Goal: Task Accomplishment & Management: Manage account settings

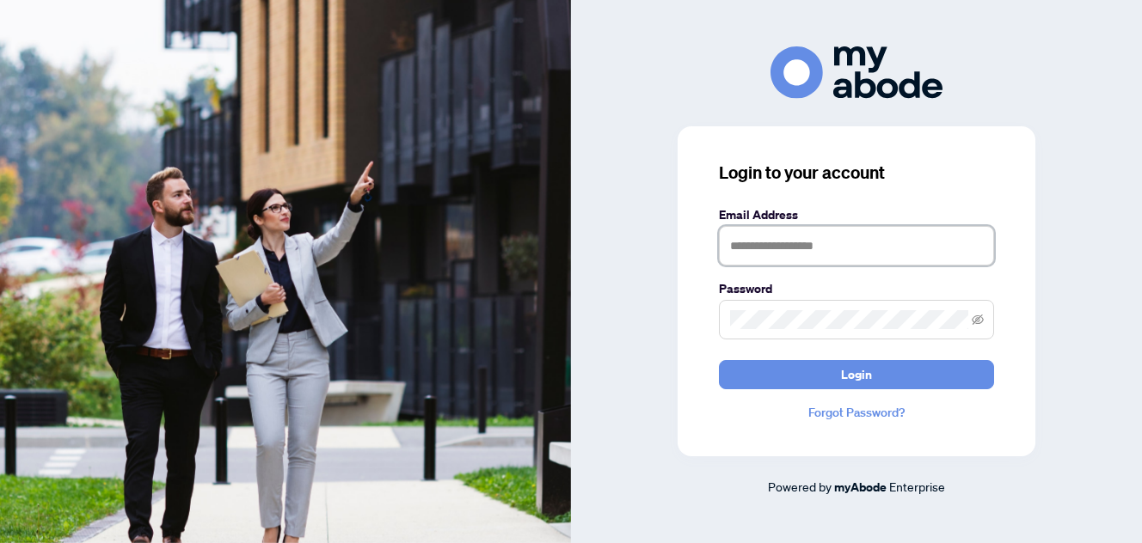
click at [788, 247] on input "text" at bounding box center [856, 246] width 275 height 40
type input "**********"
click at [978, 322] on icon "eye-invisible" at bounding box center [977, 320] width 12 height 12
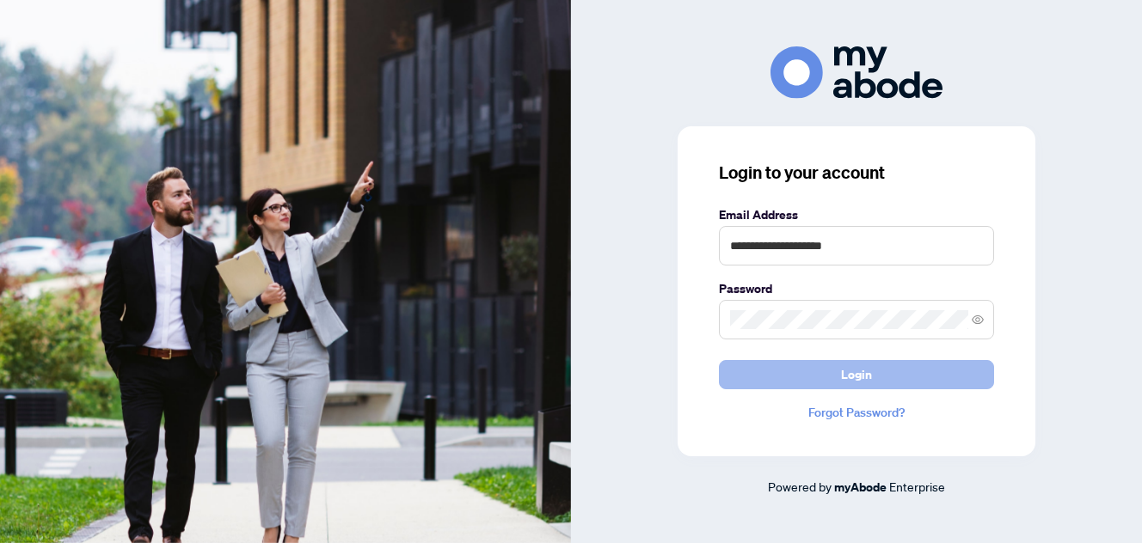
click at [861, 371] on span "Login" at bounding box center [856, 375] width 31 height 28
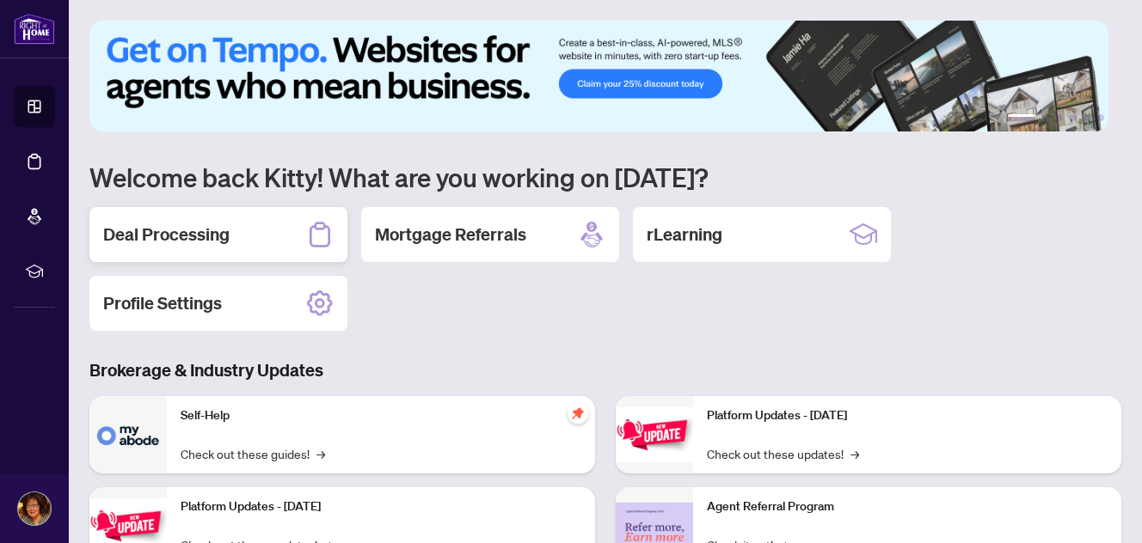
click at [183, 236] on h2 "Deal Processing" at bounding box center [166, 235] width 126 height 24
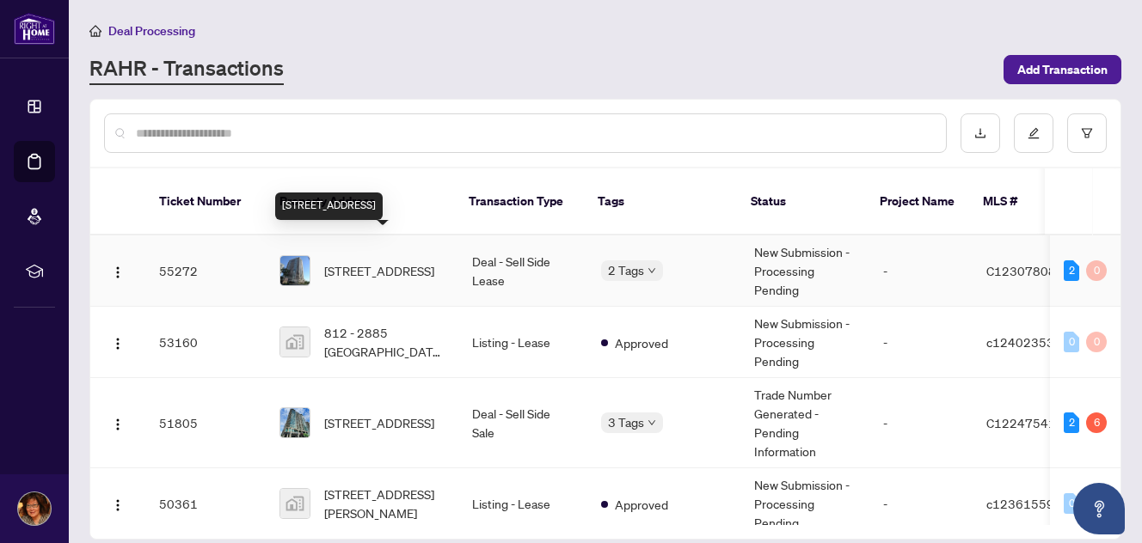
click at [373, 261] on span "[STREET_ADDRESS]" at bounding box center [379, 270] width 110 height 19
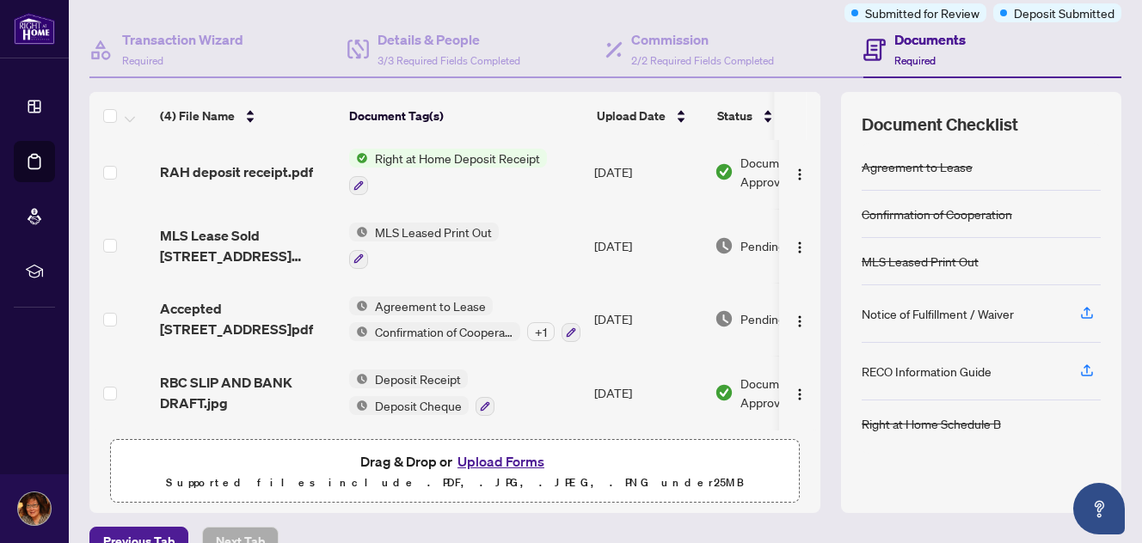
scroll to position [174, 0]
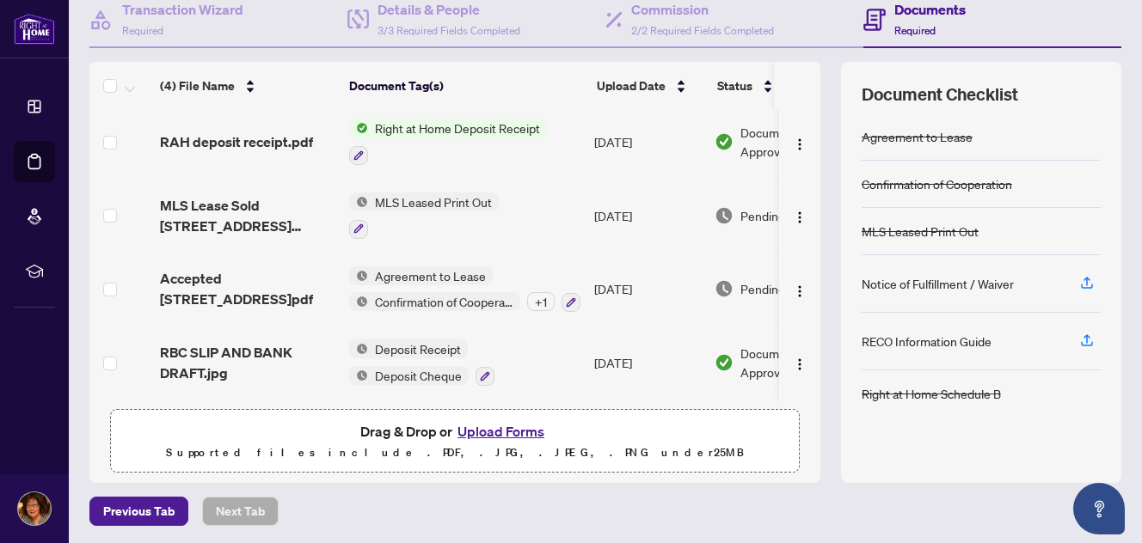
click at [475, 124] on span "Right at Home Deposit Receipt" at bounding box center [457, 128] width 179 height 19
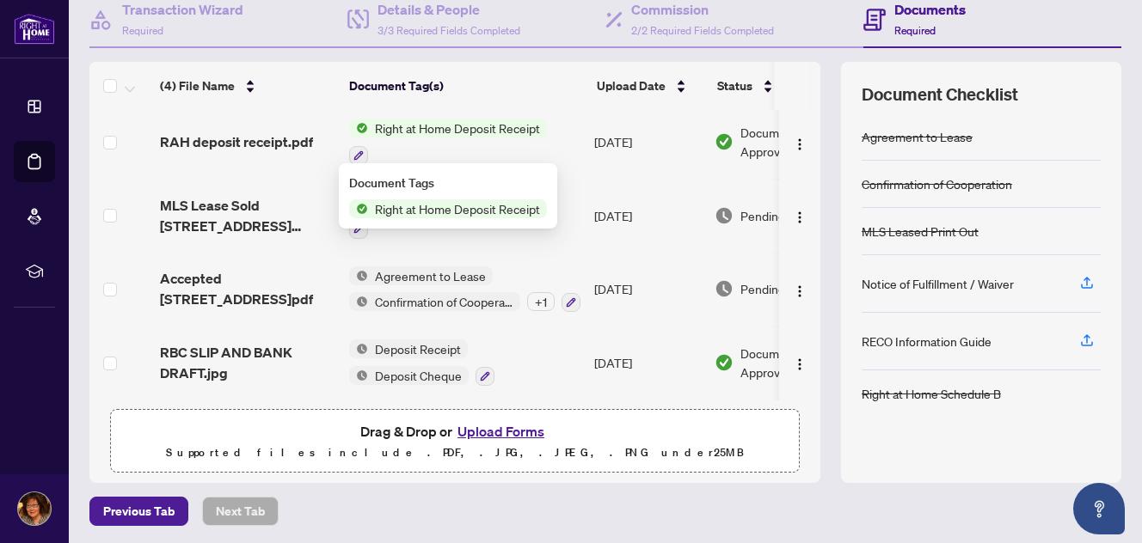
click at [493, 208] on span "Right at Home Deposit Receipt" at bounding box center [457, 208] width 179 height 19
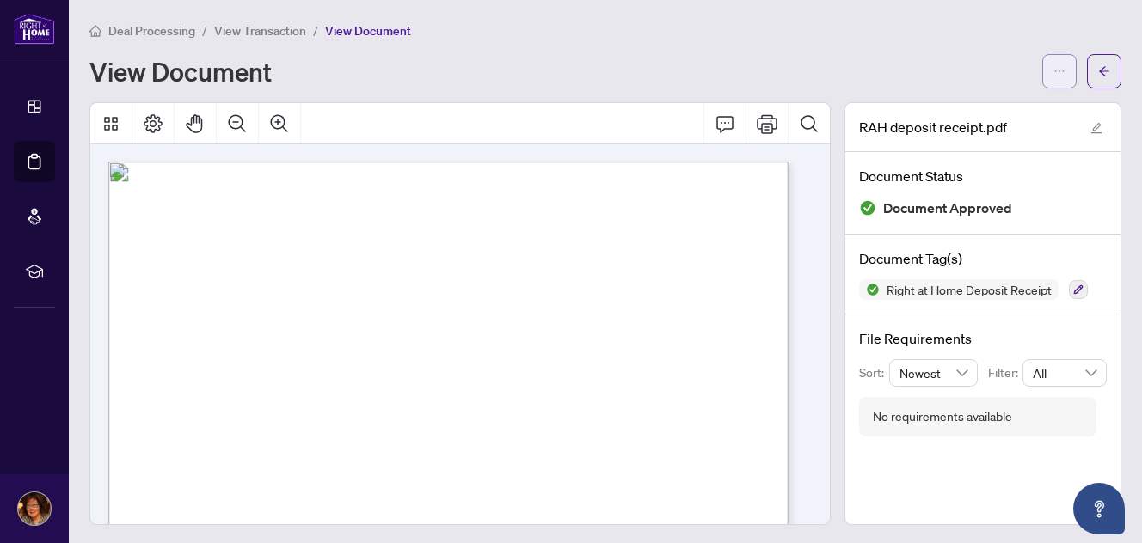
click at [1053, 70] on icon "ellipsis" at bounding box center [1059, 71] width 12 height 12
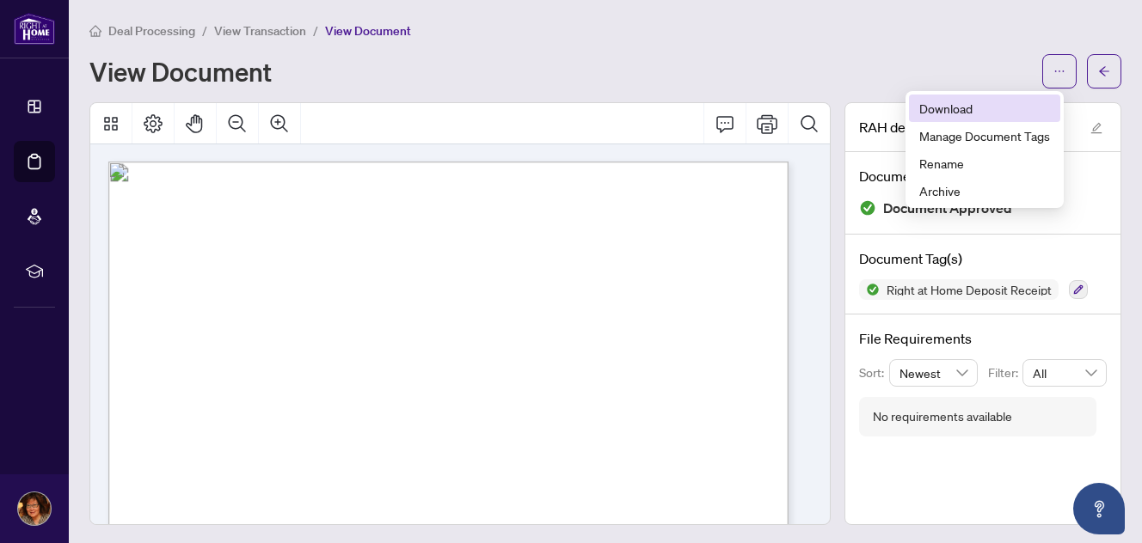
click at [983, 101] on span "Download" at bounding box center [984, 108] width 131 height 19
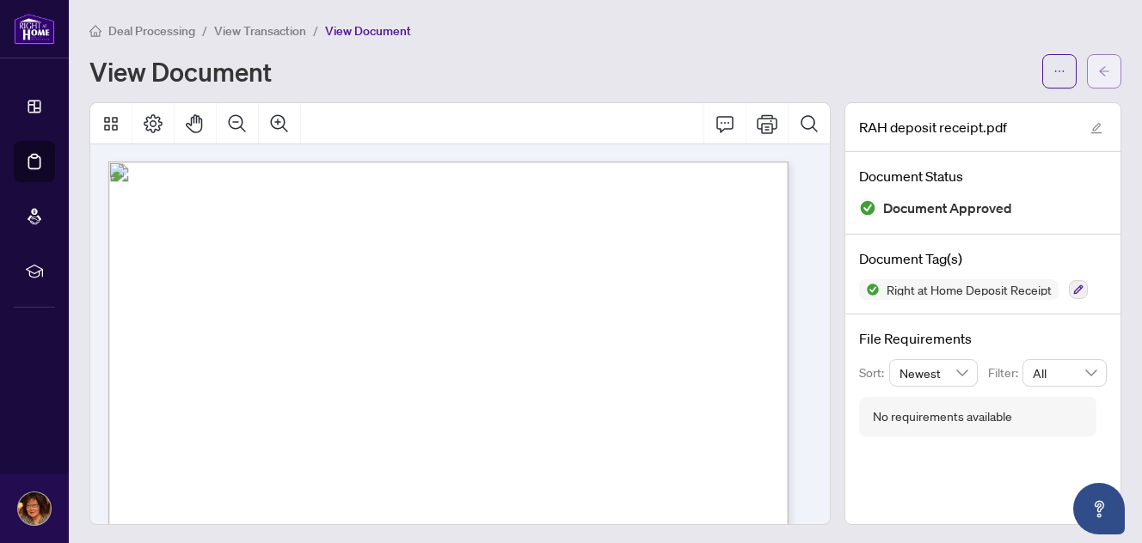
click at [1099, 70] on icon "arrow-left" at bounding box center [1104, 70] width 10 height 9
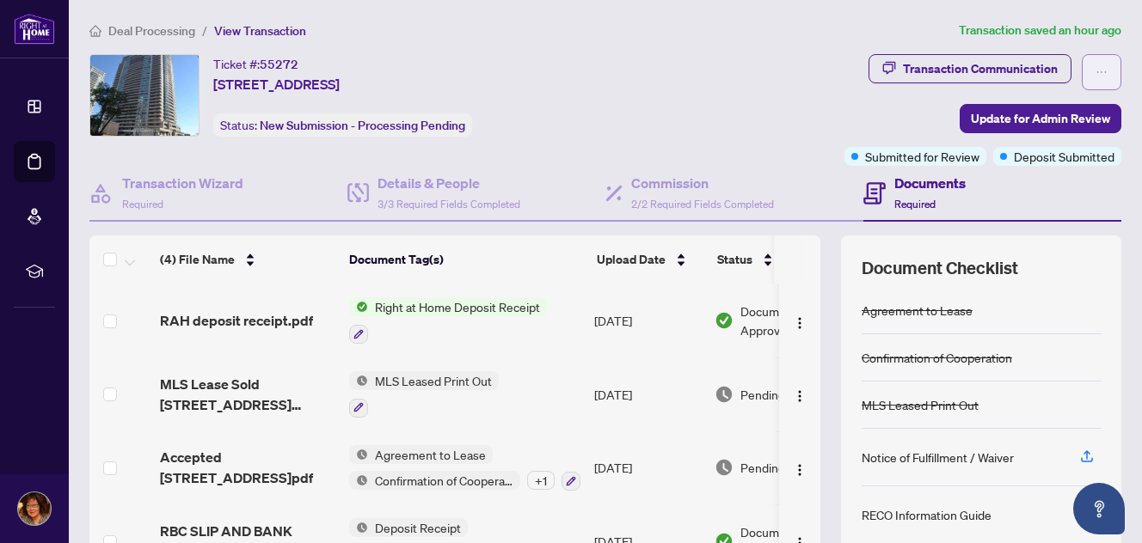
click at [1094, 66] on button "button" at bounding box center [1102, 72] width 40 height 36
click at [822, 115] on div "Transaction Communication Update for Admin Review Submitted for Review Deposit …" at bounding box center [892, 110] width 460 height 112
click at [1059, 156] on span "Deposit Submitted" at bounding box center [1064, 156] width 101 height 19
click at [1095, 66] on icon "ellipsis" at bounding box center [1101, 72] width 12 height 12
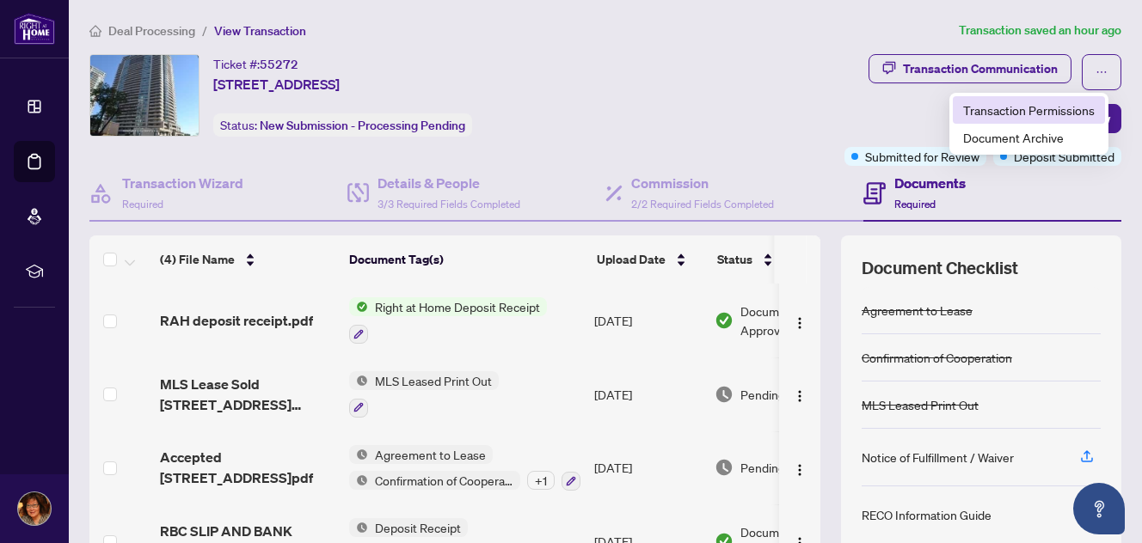
click at [1056, 107] on span "Transaction Permissions" at bounding box center [1029, 110] width 132 height 19
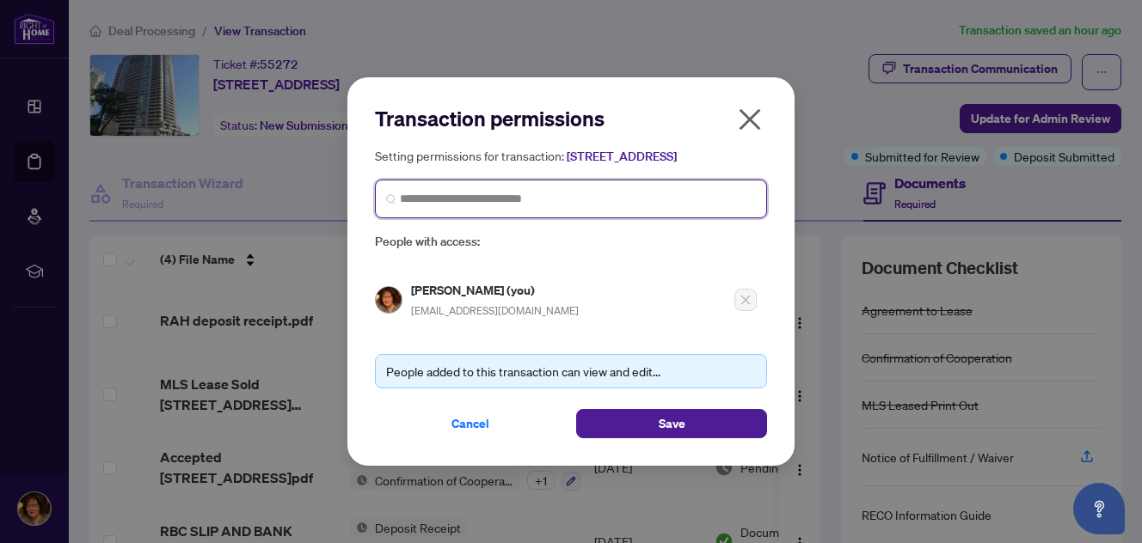
click at [666, 202] on input "search" at bounding box center [578, 199] width 356 height 18
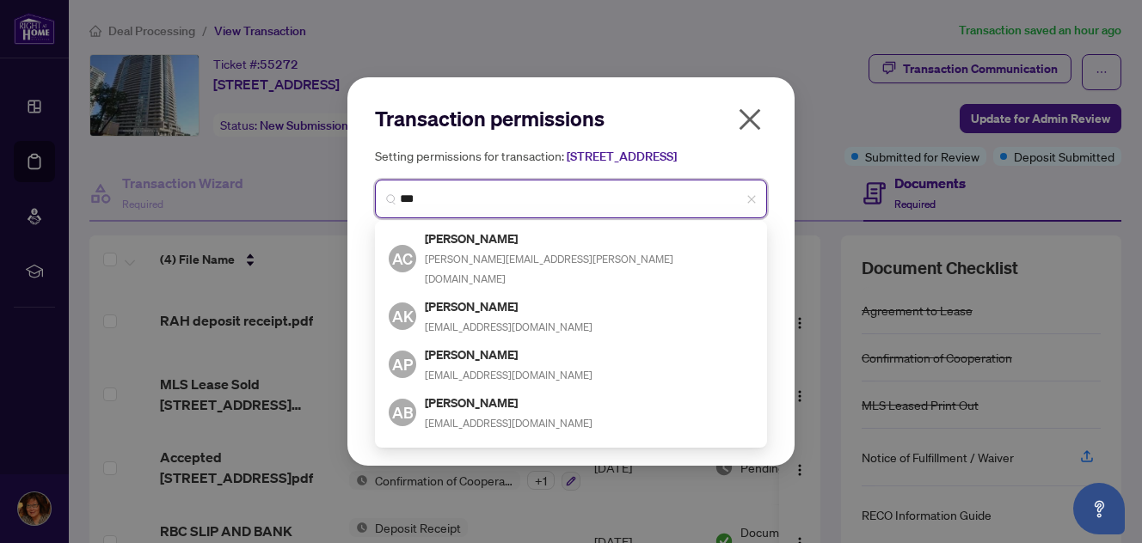
type input "***"
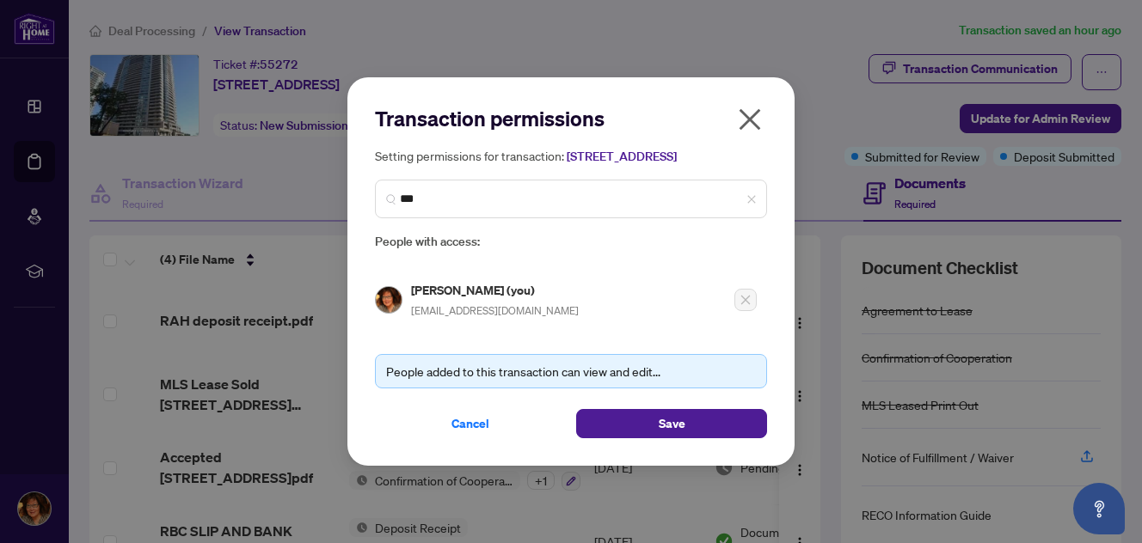
click at [758, 111] on icon "close" at bounding box center [750, 120] width 28 height 28
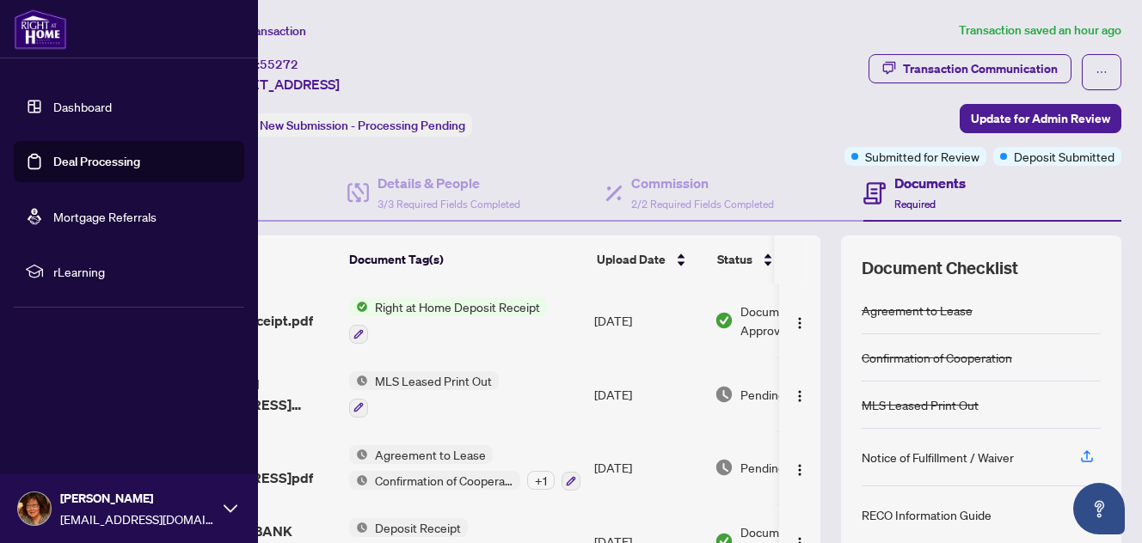
click at [49, 500] on div "[PERSON_NAME] [EMAIL_ADDRESS][DOMAIN_NAME]" at bounding box center [129, 509] width 258 height 69
click at [92, 410] on button "Logout" at bounding box center [129, 406] width 230 height 29
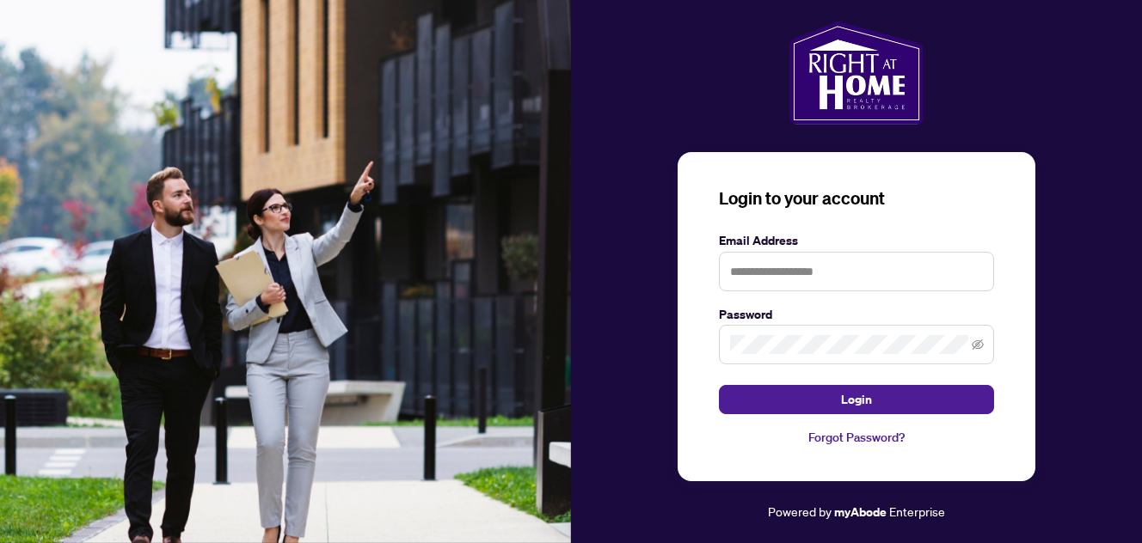
click at [81, 406] on img at bounding box center [285, 271] width 571 height 543
click at [793, 274] on input "text" at bounding box center [856, 272] width 275 height 40
type input "**********"
click at [974, 346] on icon "eye-invisible" at bounding box center [977, 345] width 12 height 10
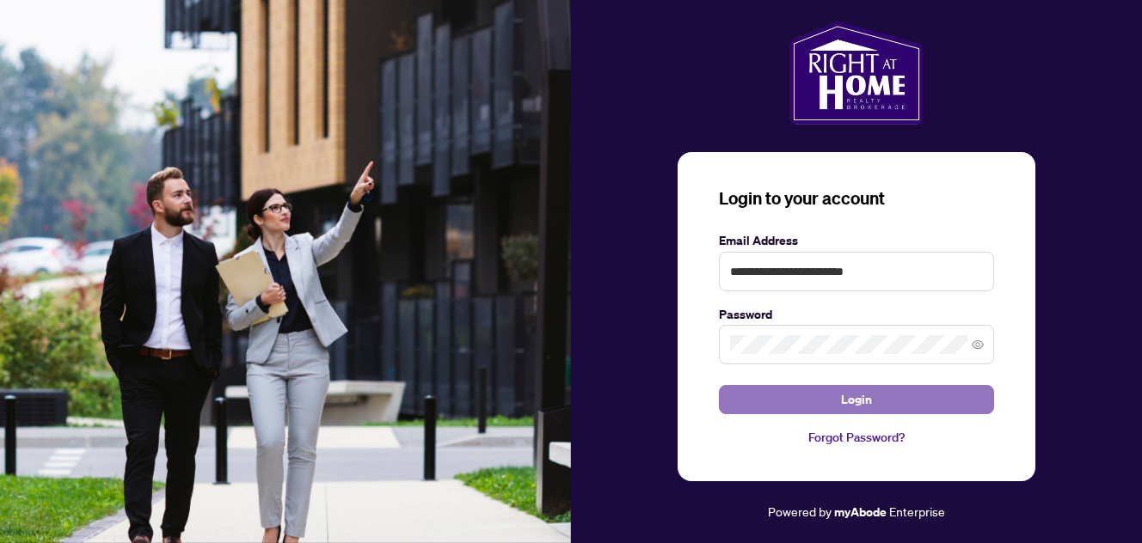
click at [882, 412] on button "Login" at bounding box center [856, 399] width 275 height 29
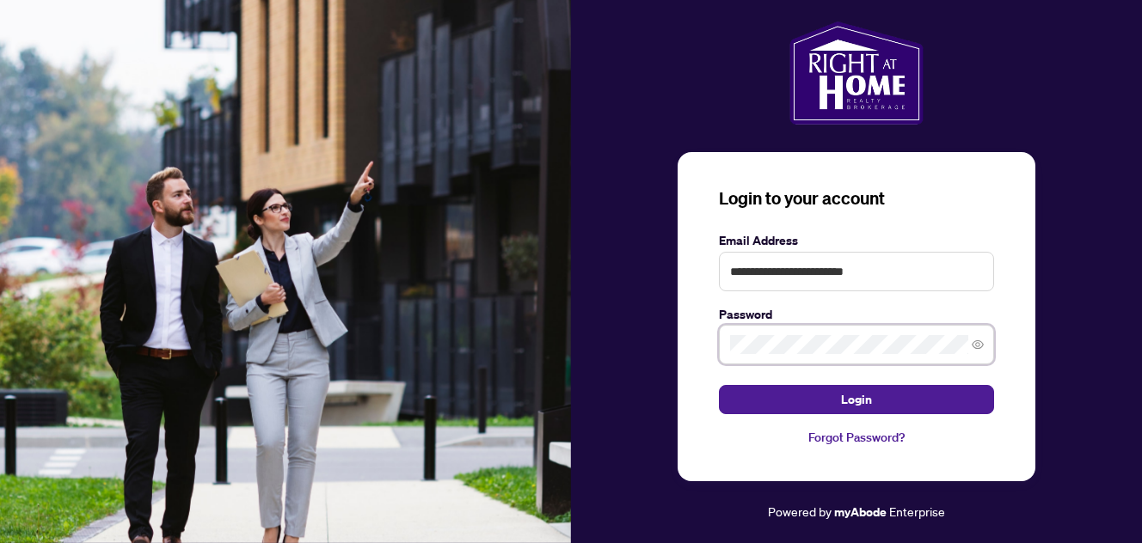
click at [678, 346] on div "**********" at bounding box center [856, 317] width 358 height 330
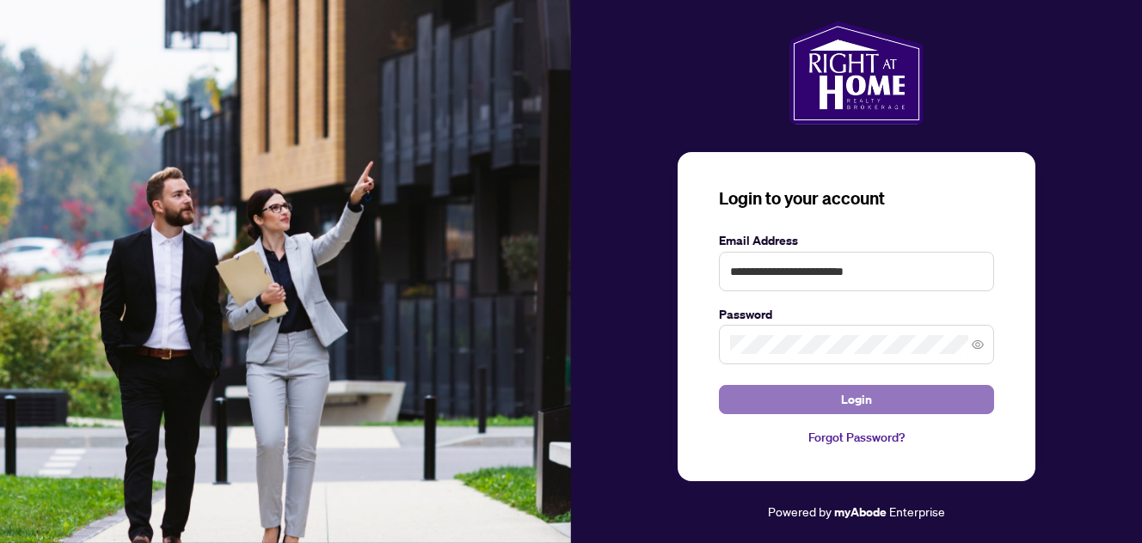
click at [833, 401] on button "Login" at bounding box center [856, 399] width 275 height 29
